Goal: Information Seeking & Learning: Learn about a topic

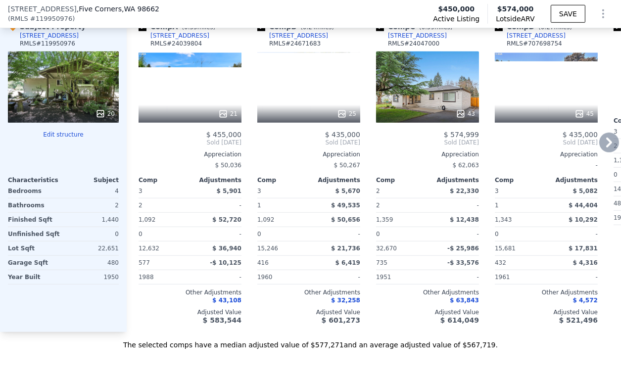
scroll to position [1205, 0]
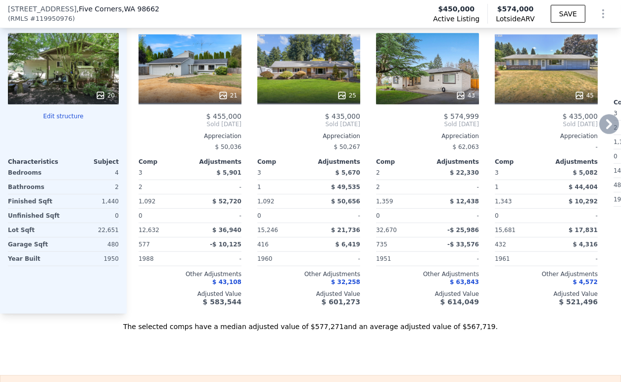
click at [606, 129] on icon at bounding box center [609, 124] width 6 height 10
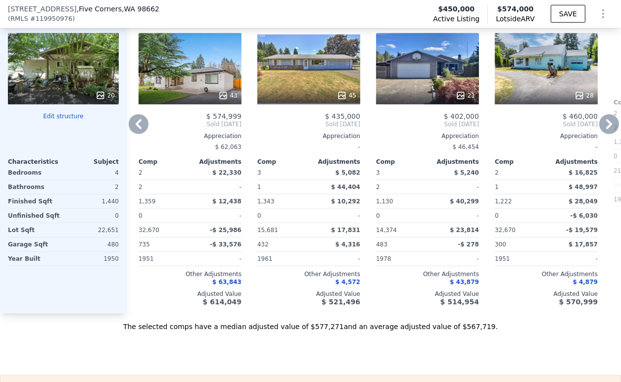
click at [606, 129] on icon at bounding box center [609, 124] width 6 height 10
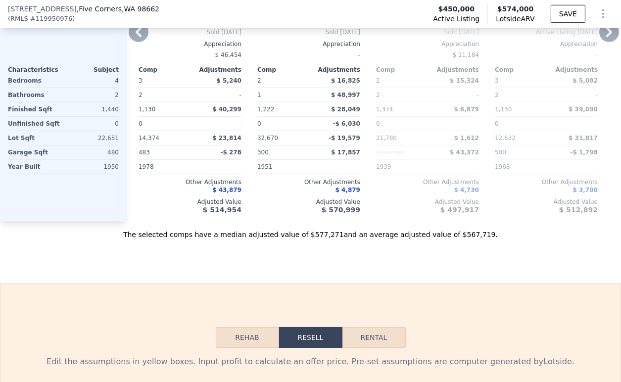
scroll to position [1535, 0]
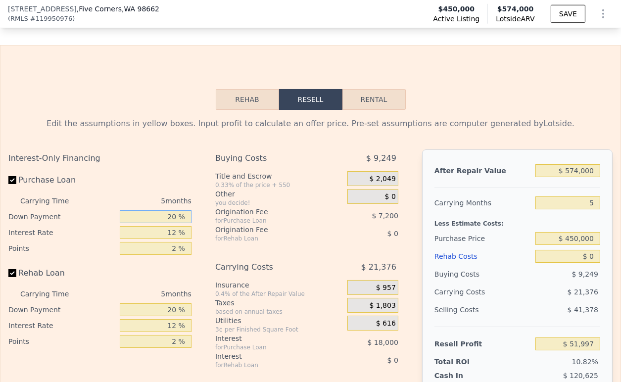
click at [159, 223] on input "20 %" at bounding box center [156, 216] width 72 height 13
type input "10 %"
type input "$ 48,847"
type input "10 %"
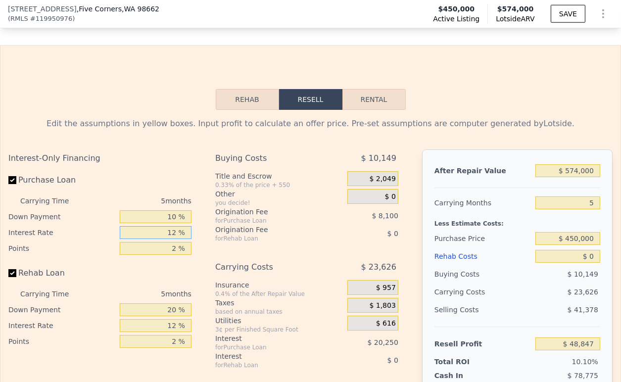
click at [170, 239] on input "12 %" at bounding box center [156, 232] width 72 height 13
type input "9 %"
type input "$ 53,907"
type input "9 %"
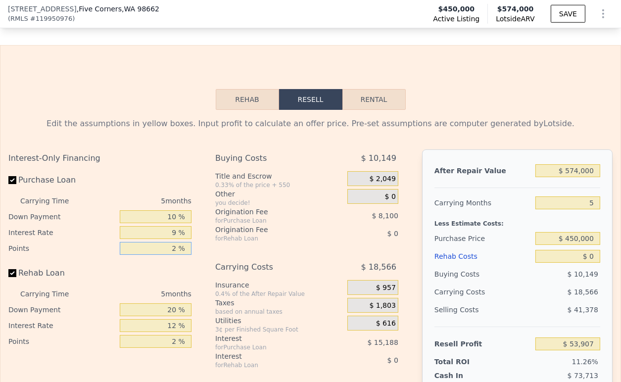
click at [170, 255] on input "2 %" at bounding box center [156, 248] width 72 height 13
type input "1.5 %"
type input "$ 55,932"
type input "1.5 %"
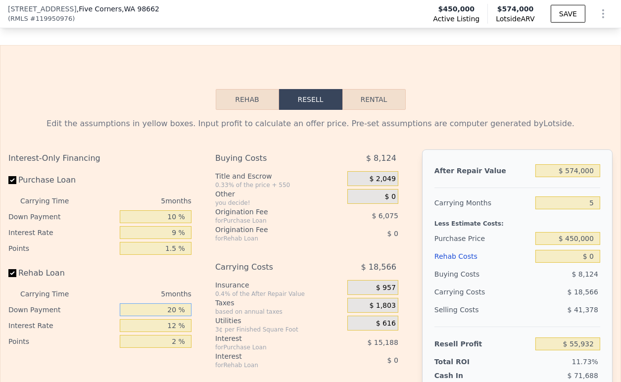
click at [166, 316] on input "20 %" at bounding box center [156, 309] width 72 height 13
type input "10 %"
click at [166, 332] on input "12 %" at bounding box center [156, 325] width 72 height 13
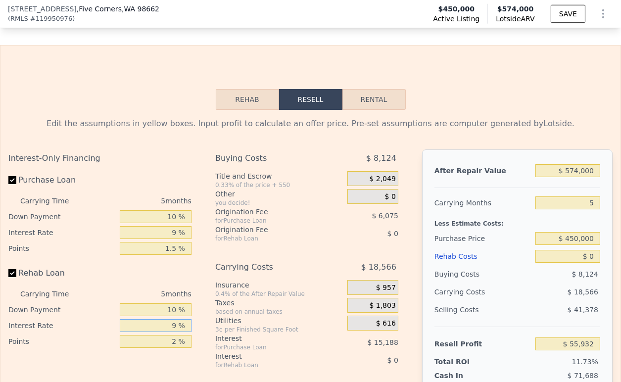
type input "9 %"
click at [167, 348] on input "2 %" at bounding box center [156, 341] width 72 height 13
click at [166, 348] on input "2 %" at bounding box center [156, 341] width 72 height 13
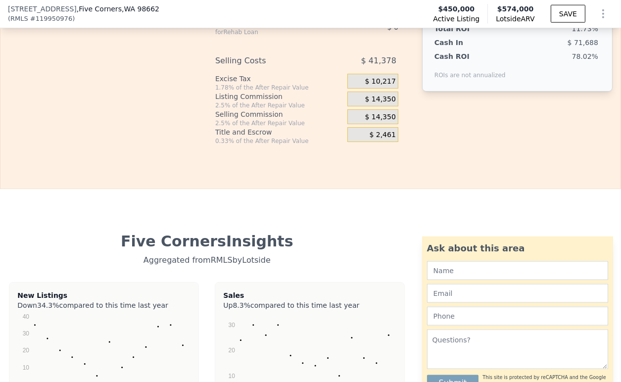
scroll to position [1648, 0]
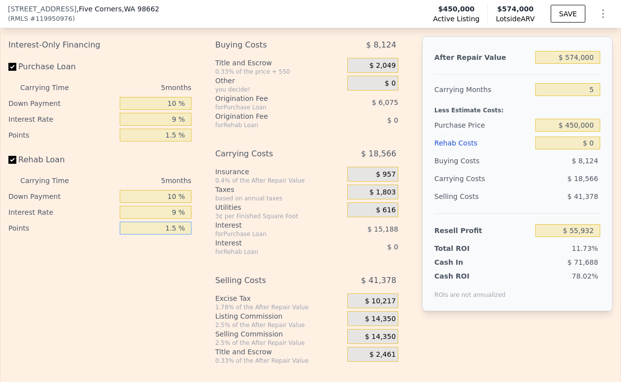
type input "1.5 %"
click at [360, 326] on div "$ 14,350" at bounding box center [372, 318] width 51 height 15
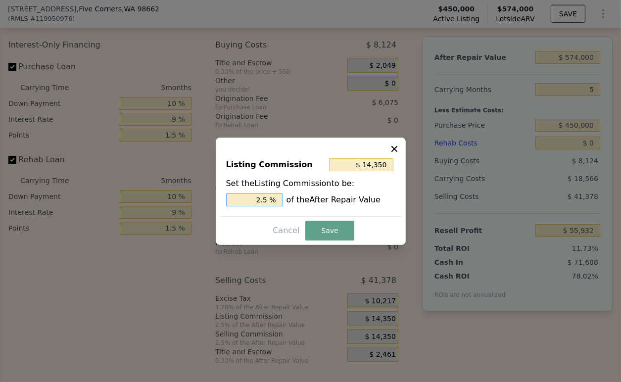
drag, startPoint x: 261, startPoint y: 198, endPoint x: 253, endPoint y: 197, distance: 8.0
click at [253, 197] on input "2.5 %" at bounding box center [254, 199] width 56 height 13
type input "$ 8,610"
type input "1.5 %"
click at [326, 226] on button "Save" at bounding box center [329, 231] width 48 height 20
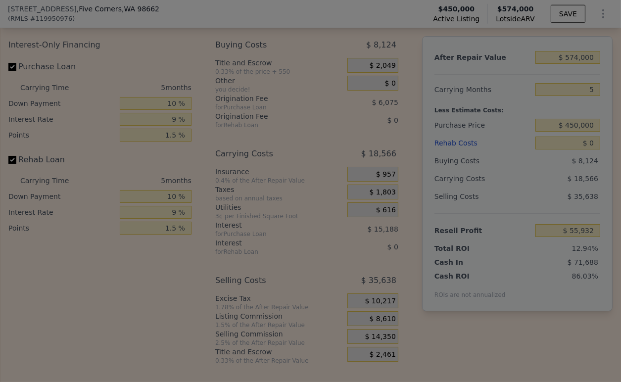
type input "$ 61,672"
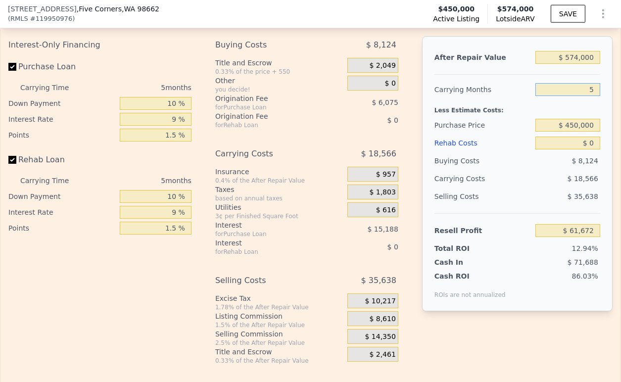
drag, startPoint x: 585, startPoint y: 102, endPoint x: 558, endPoint y: 106, distance: 27.9
click at [558, 96] on input "5" at bounding box center [567, 89] width 65 height 13
type input "1"
type input "$ 76,525"
type input "14"
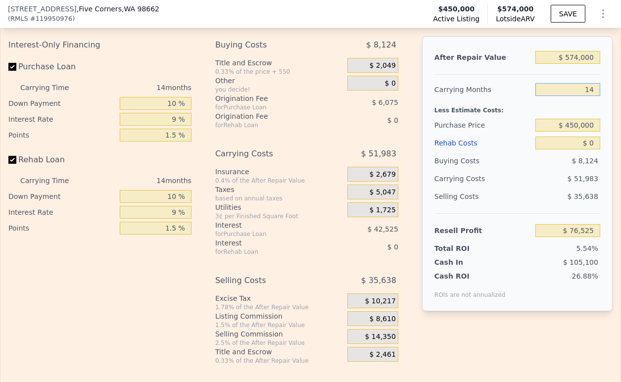
type input "$ 28,255"
click at [576, 96] on input "14" at bounding box center [567, 89] width 65 height 13
click at [577, 96] on input "14" at bounding box center [567, 89] width 65 height 13
type input "4"
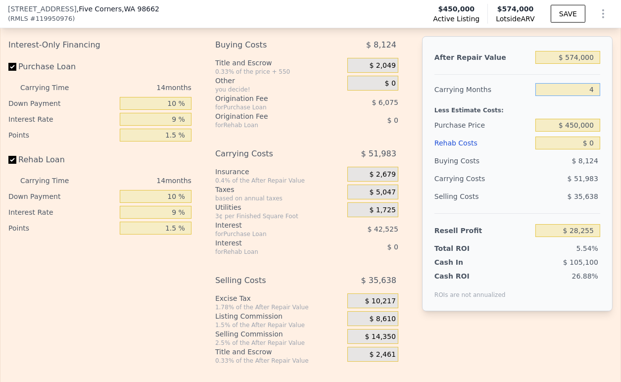
type input "$ 65,386"
type input "4"
click at [577, 132] on input "$ 450,000" at bounding box center [567, 125] width 65 height 13
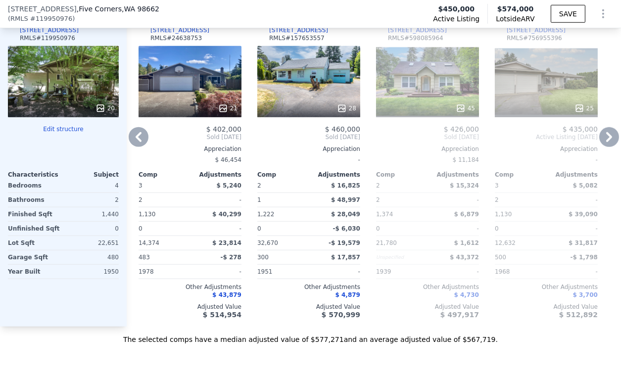
scroll to position [1099, 0]
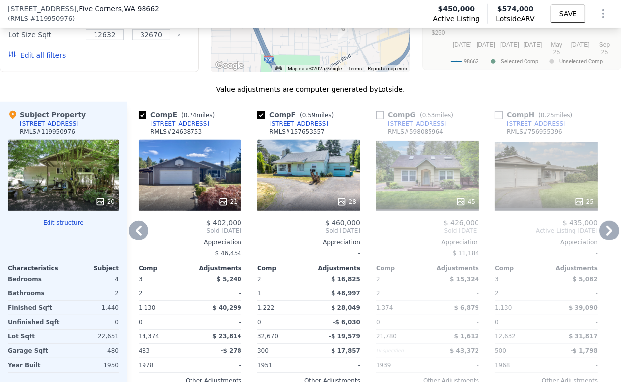
click at [135, 237] on icon at bounding box center [139, 231] width 20 height 20
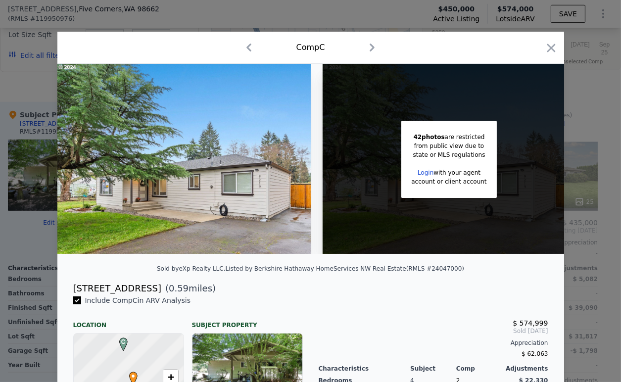
scroll to position [0, 237]
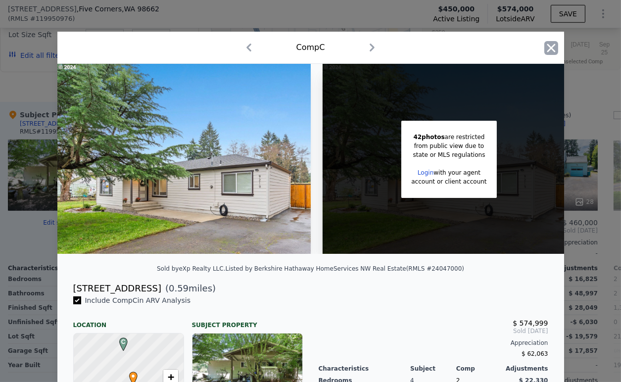
click at [546, 46] on icon "button" at bounding box center [550, 48] width 8 height 8
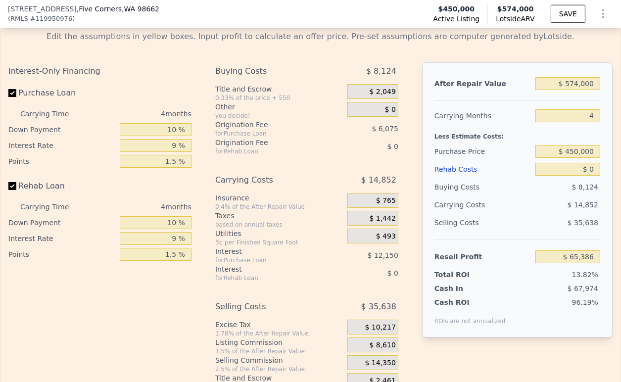
scroll to position [1648, 0]
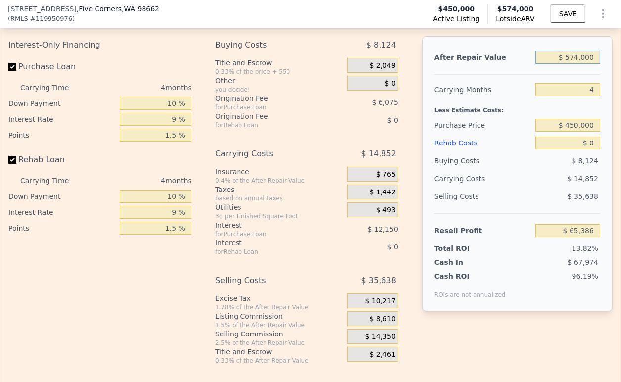
click at [569, 64] on input "$ 574,000" at bounding box center [567, 57] width 65 height 13
type input "$ 570,000"
type input "$ 61,635"
type input "$ 570,000"
click at [585, 149] on input "$ 0" at bounding box center [567, 142] width 65 height 13
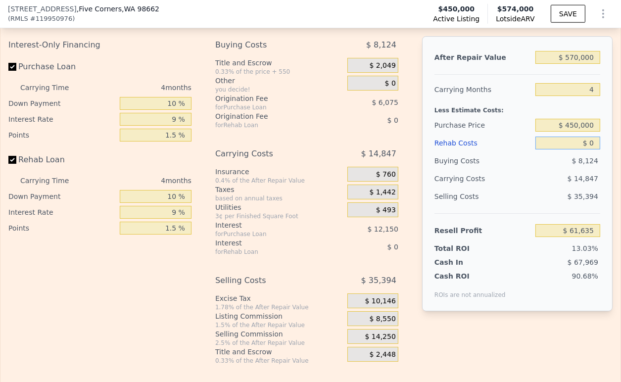
click at [585, 149] on input "$ 0" at bounding box center [567, 142] width 65 height 13
click at [577, 64] on input "$ 570,000" at bounding box center [567, 57] width 65 height 13
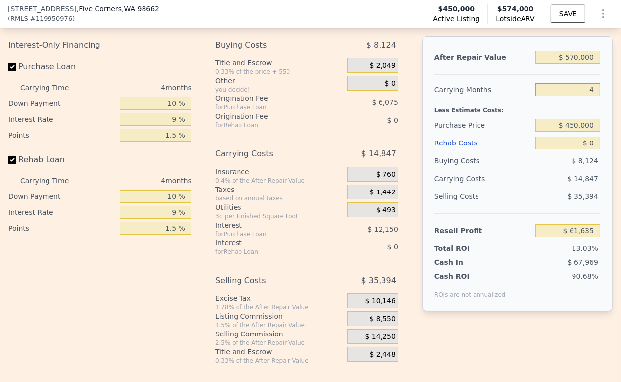
click at [573, 96] on input "4" at bounding box center [567, 89] width 65 height 13
click at [566, 132] on input "$ 450,000" at bounding box center [567, 125] width 65 height 13
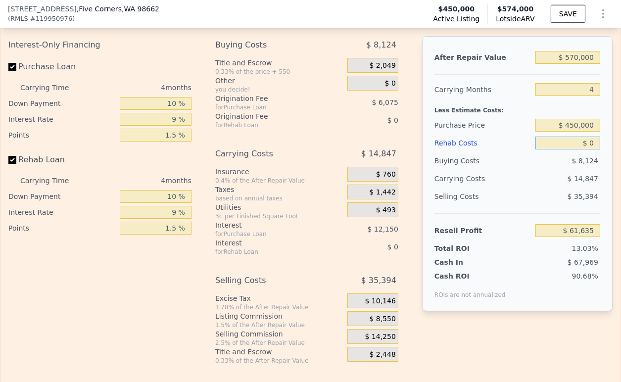
click at [570, 149] on input "$ 0" at bounding box center [567, 142] width 65 height 13
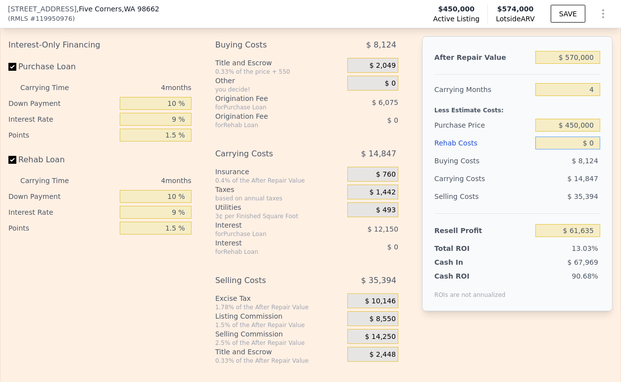
click at [570, 149] on input "$ 0" at bounding box center [567, 142] width 65 height 13
click at [584, 149] on input "$ 0" at bounding box center [567, 142] width 65 height 13
click at [537, 187] on div "$ 14,847" at bounding box center [548, 179] width 101 height 18
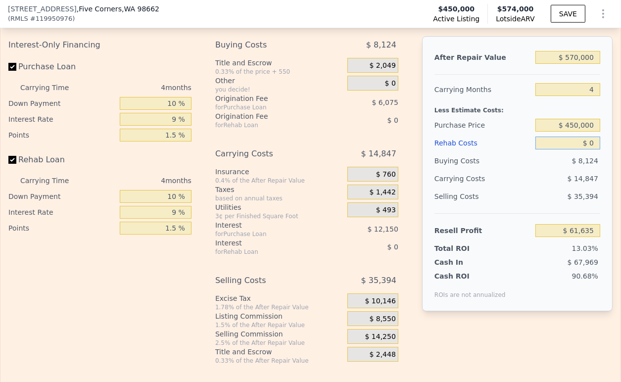
click at [587, 149] on input "$ 0" at bounding box center [567, 142] width 65 height 13
drag, startPoint x: 586, startPoint y: 158, endPoint x: 577, endPoint y: 159, distance: 9.0
click at [577, 149] on input "$ 0" at bounding box center [567, 142] width 65 height 13
click at [576, 132] on input "$ 450,000" at bounding box center [567, 125] width 65 height 13
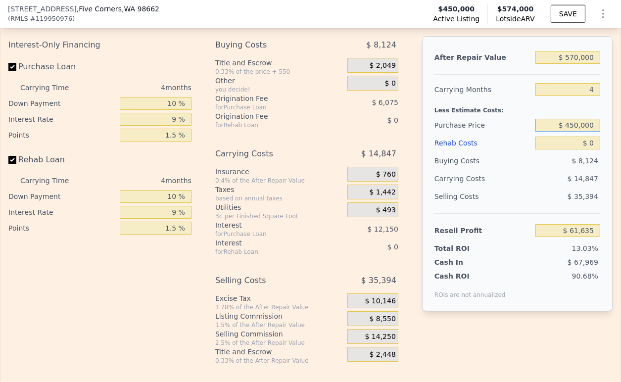
click at [576, 132] on input "$ 450,000" at bounding box center [567, 125] width 65 height 13
type input "$ 300,000"
click at [561, 152] on div "$ 0" at bounding box center [567, 143] width 65 height 18
type input "$ 218,212"
drag, startPoint x: 588, startPoint y: 159, endPoint x: 575, endPoint y: 159, distance: 13.4
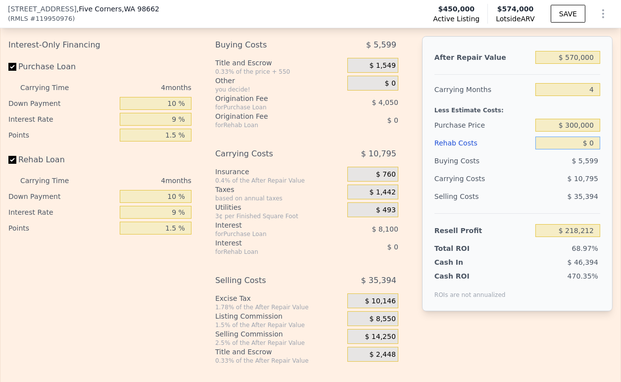
click at [575, 149] on input "$ 0" at bounding box center [567, 142] width 65 height 13
type input "$ 8"
type input "$ 218,204"
type input "$ 80,000"
type input "$ 134,972"
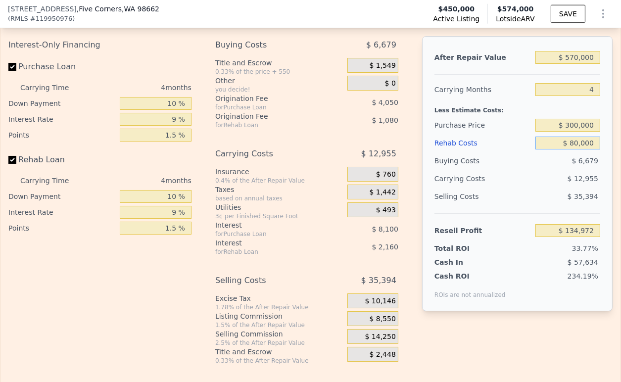
type input "$ 80,000"
click at [543, 170] on div "$ 6,679" at bounding box center [567, 161] width 65 height 18
click at [565, 149] on input "$ 80,000" at bounding box center [567, 142] width 65 height 13
click at [555, 16] on button "SAVE" at bounding box center [567, 14] width 35 height 18
click at [597, 15] on icon "Show Options" at bounding box center [603, 14] width 12 height 12
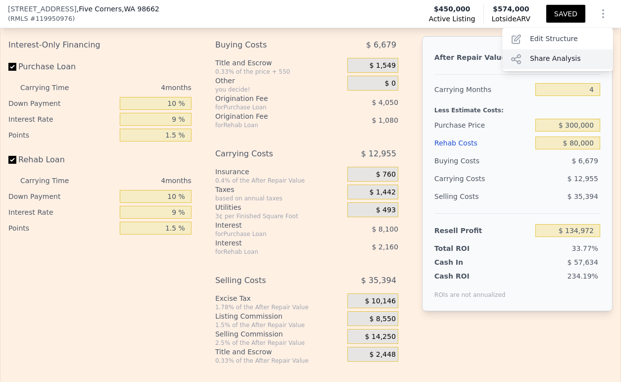
click at [543, 54] on div "Share Analysis" at bounding box center [557, 59] width 111 height 20
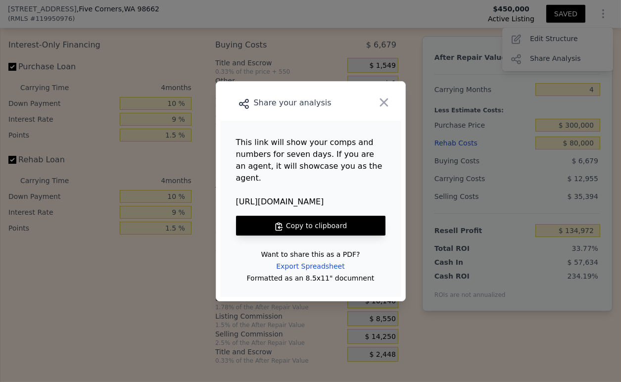
click at [293, 222] on button "Copy to clipboard" at bounding box center [310, 226] width 149 height 20
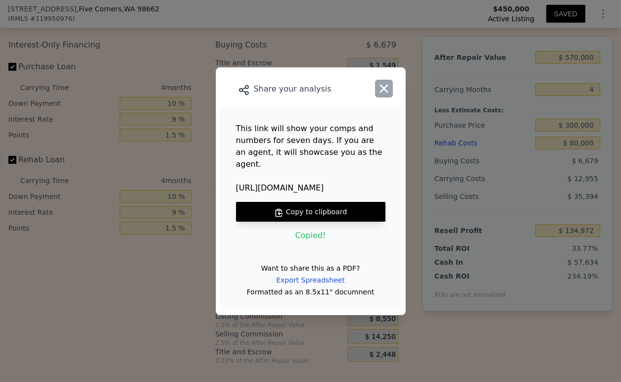
click at [388, 94] on icon "button" at bounding box center [384, 89] width 14 height 14
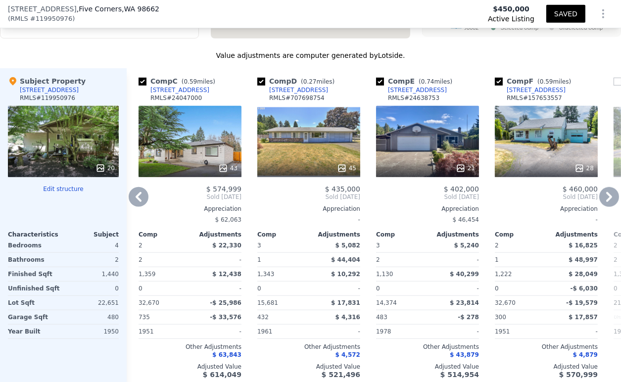
scroll to position [1099, 0]
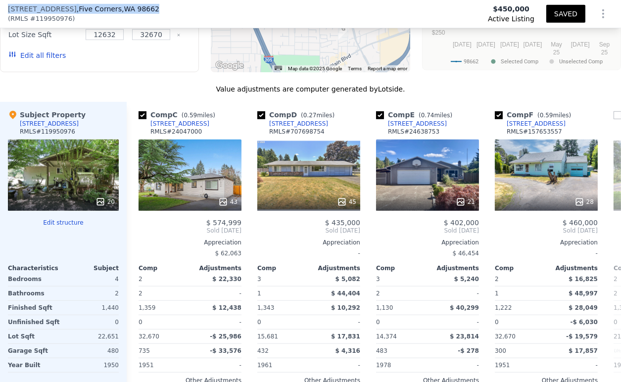
drag, startPoint x: 136, startPoint y: 9, endPoint x: 7, endPoint y: 10, distance: 129.0
click at [7, 10] on div "[STREET_ADDRESS] ( RMLS # 119950976 ) Active Listing $450,000 SAVED" at bounding box center [310, 14] width 621 height 28
copy div "[STREET_ADDRESS]"
click at [178, 128] on div "[STREET_ADDRESS]" at bounding box center [179, 124] width 59 height 8
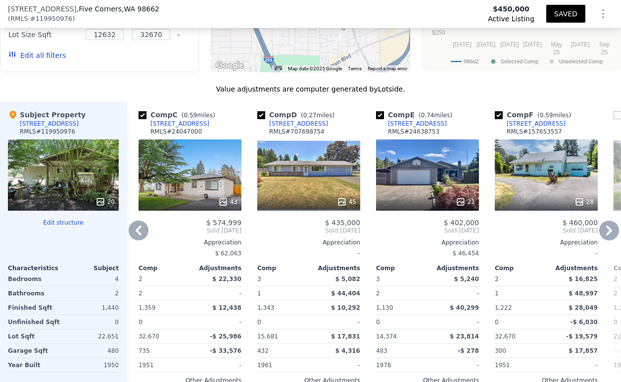
click at [271, 177] on div "45" at bounding box center [308, 174] width 103 height 71
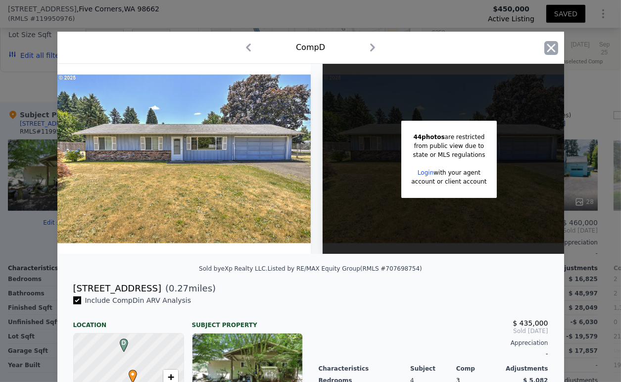
click at [546, 45] on icon "button" at bounding box center [550, 48] width 8 height 8
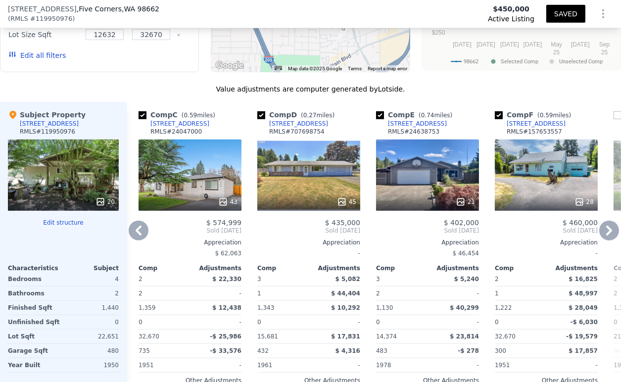
click at [606, 235] on icon at bounding box center [609, 230] width 6 height 10
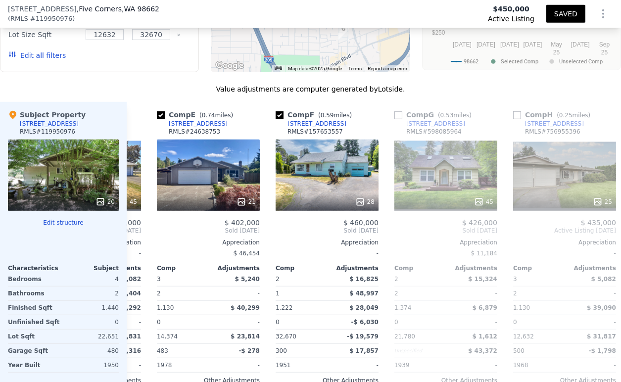
scroll to position [0, 475]
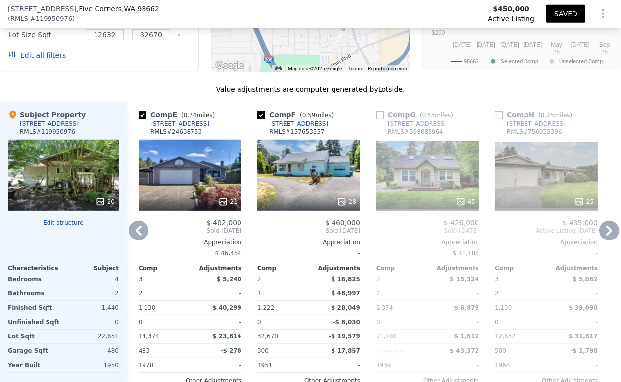
click at [606, 235] on icon at bounding box center [609, 230] width 6 height 10
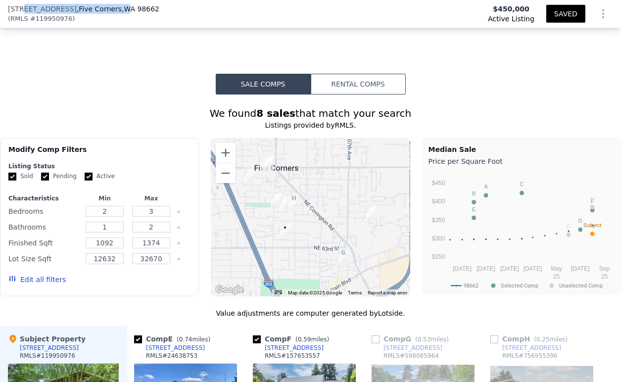
scroll to position [867, 0]
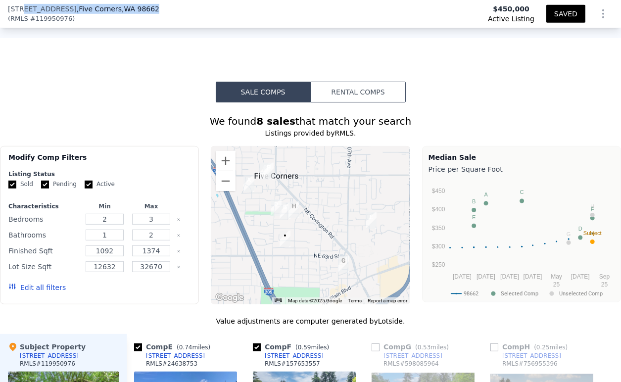
drag, startPoint x: 24, startPoint y: 10, endPoint x: 136, endPoint y: 11, distance: 112.2
click at [136, 11] on div "[STREET_ADDRESS]" at bounding box center [83, 9] width 151 height 10
copy div "[STREET_ADDRESS]"
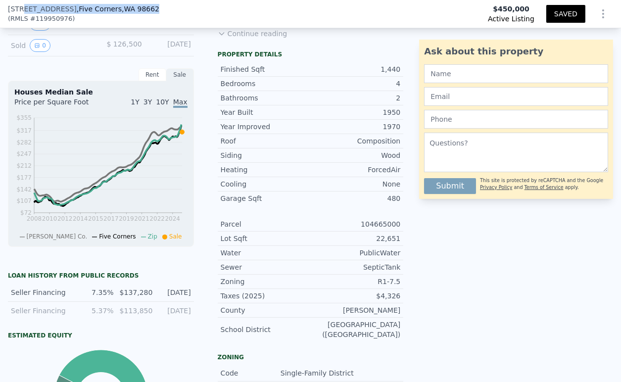
scroll to position [0, 0]
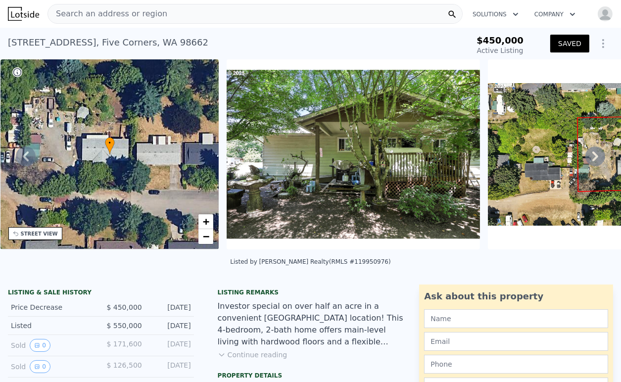
click at [282, 16] on div "Search an address or region" at bounding box center [254, 14] width 415 height 20
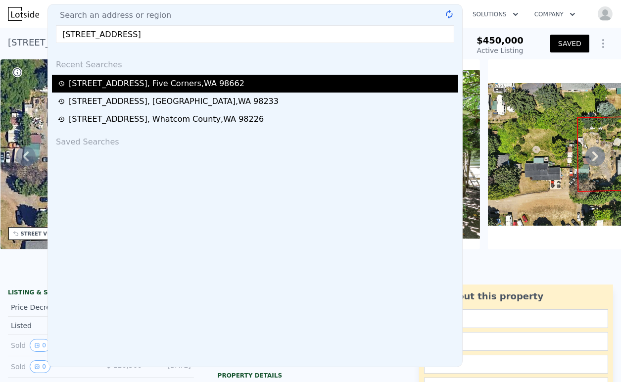
type input "[STREET_ADDRESS]"
click at [178, 86] on div "[STREET_ADDRESS]" at bounding box center [157, 84] width 176 height 12
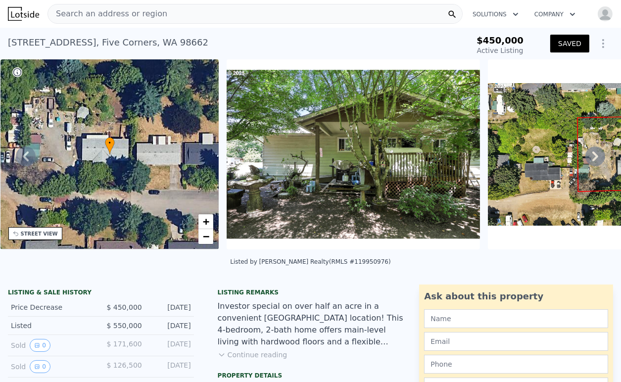
click at [194, 15] on div "Search an address or region" at bounding box center [254, 14] width 415 height 20
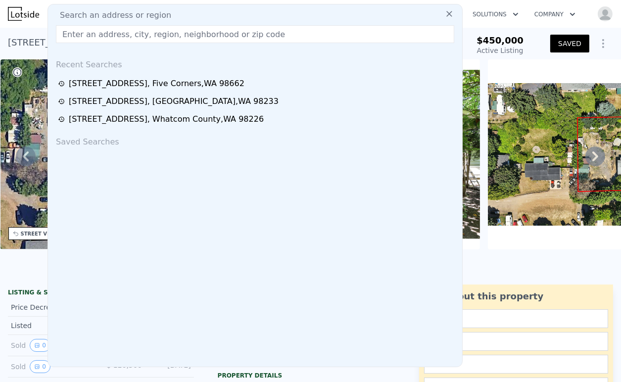
click at [115, 36] on input "text" at bounding box center [255, 34] width 398 height 18
paste input "[STREET_ADDRESS]"
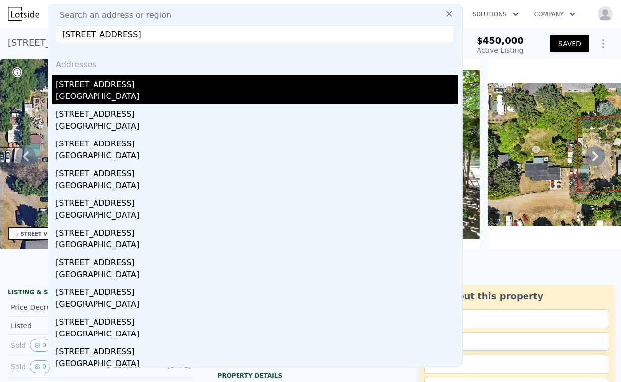
type input "[STREET_ADDRESS]"
click at [115, 94] on div "[GEOGRAPHIC_DATA]" at bounding box center [257, 97] width 402 height 14
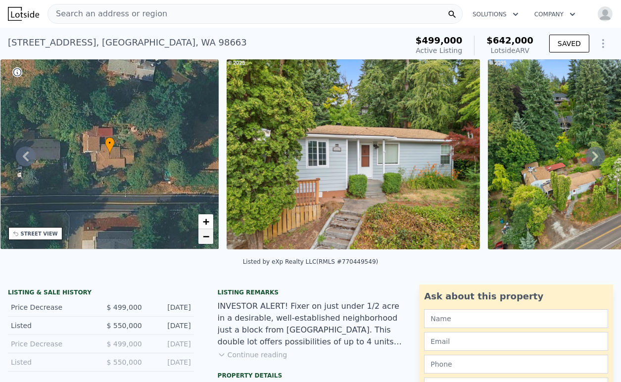
click at [207, 238] on span "−" at bounding box center [206, 236] width 6 height 12
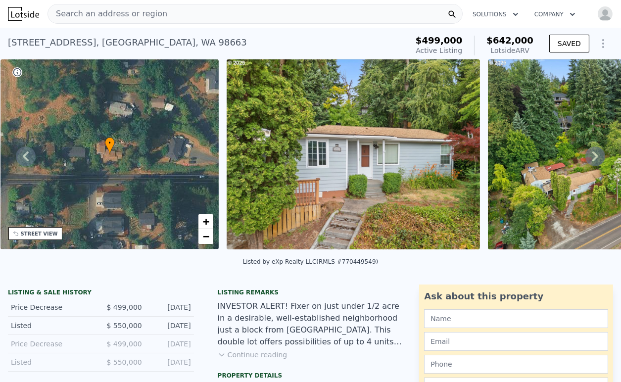
click at [147, 15] on span "Search an address or region" at bounding box center [107, 14] width 119 height 12
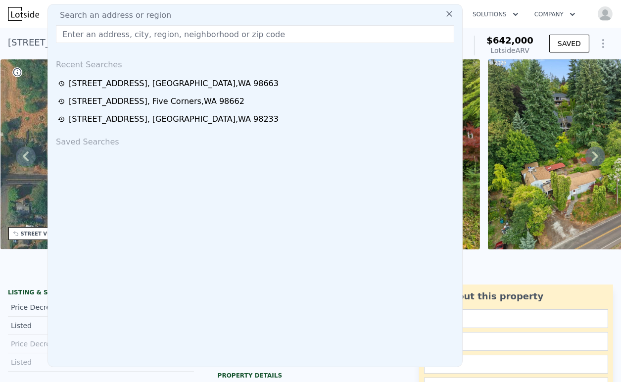
drag, startPoint x: 147, startPoint y: 15, endPoint x: 97, endPoint y: 33, distance: 53.5
click at [97, 33] on input "text" at bounding box center [255, 34] width 398 height 18
paste input "[STREET_ADDRESS]"
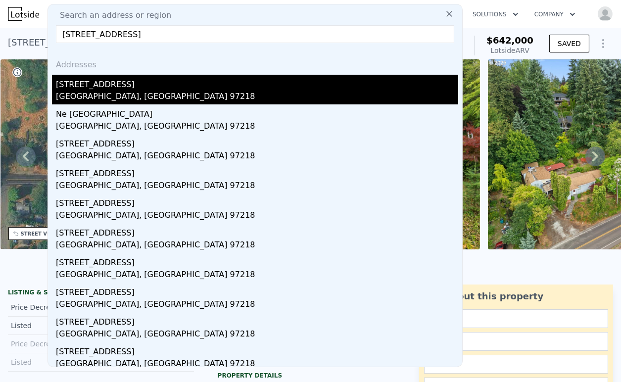
type input "[STREET_ADDRESS]"
click at [150, 91] on div "[GEOGRAPHIC_DATA], [GEOGRAPHIC_DATA] 97218" at bounding box center [257, 97] width 402 height 14
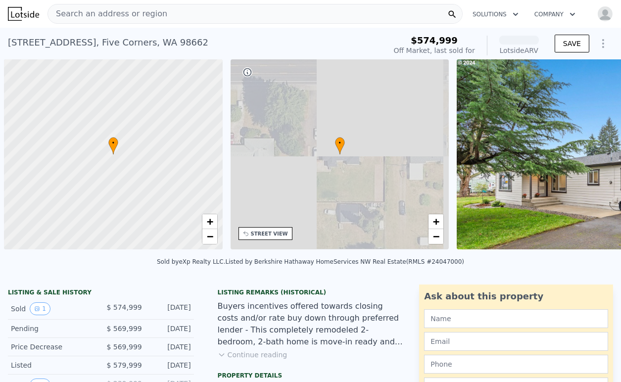
scroll to position [0, 4]
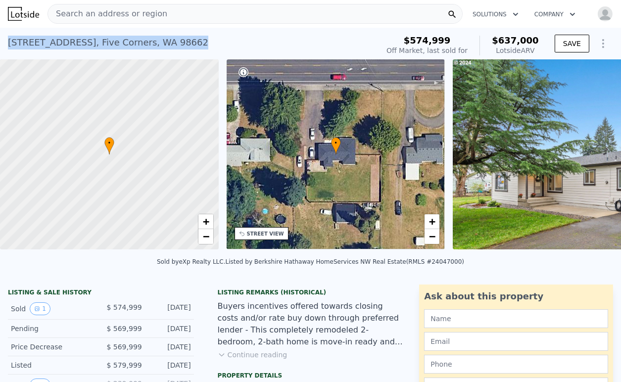
drag, startPoint x: 172, startPoint y: 43, endPoint x: 10, endPoint y: 44, distance: 162.2
click at [9, 44] on div "9219 NE 76th St , Five Corners , WA 98662 Sold Feb 2025 for $574,999 (~ARV $637…" at bounding box center [191, 46] width 366 height 28
copy div "9219 NE 76th St , Five Corners , WA 98662"
